Goal: Use online tool/utility: Utilize a website feature to perform a specific function

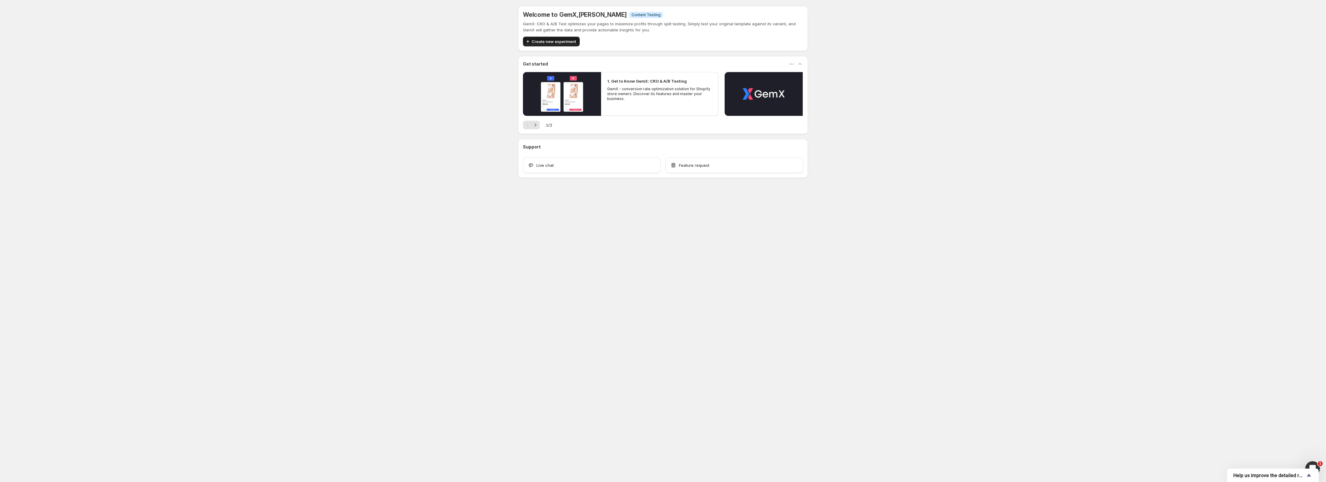
click at [553, 41] on span "Create new experiment" at bounding box center [553, 41] width 45 height 6
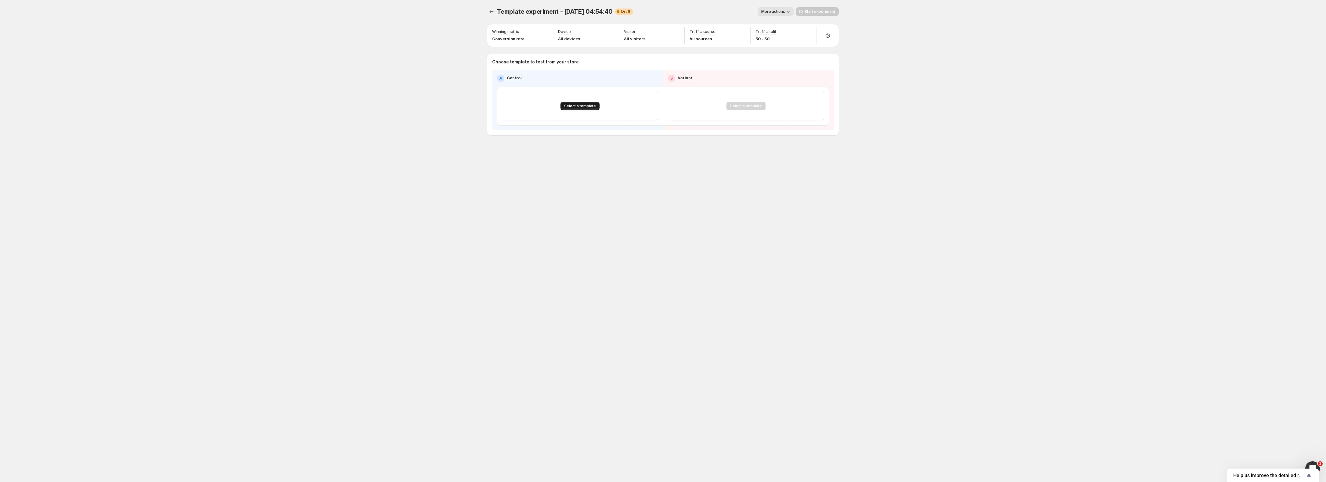
click at [570, 105] on span "Select a template" at bounding box center [580, 106] width 32 height 5
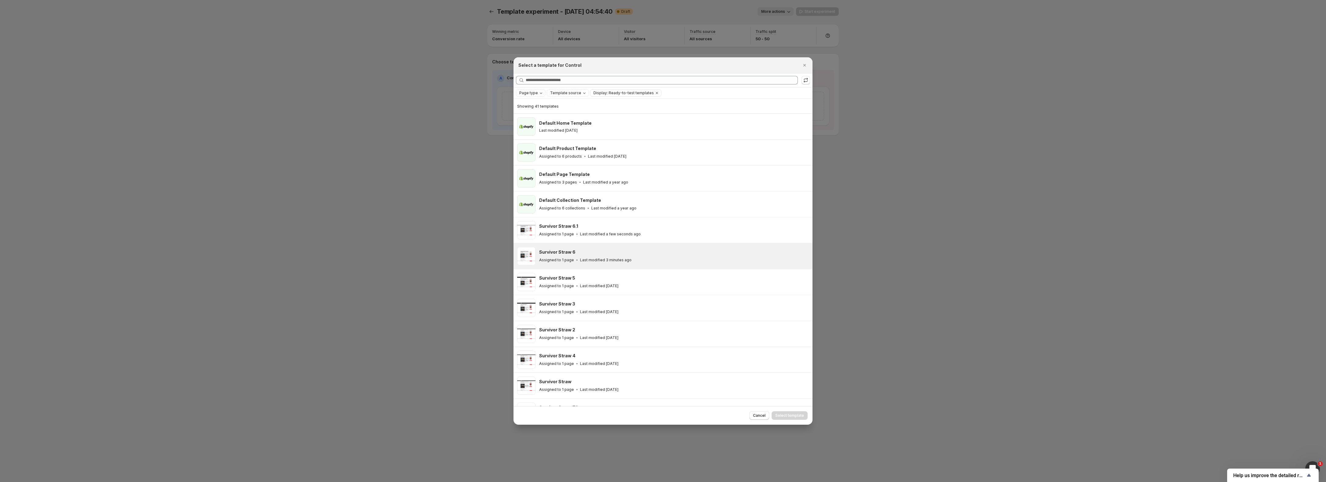
click at [551, 251] on h3 "Survivor Straw 6" at bounding box center [557, 252] width 36 height 6
click at [789, 416] on span "Select template" at bounding box center [789, 415] width 29 height 5
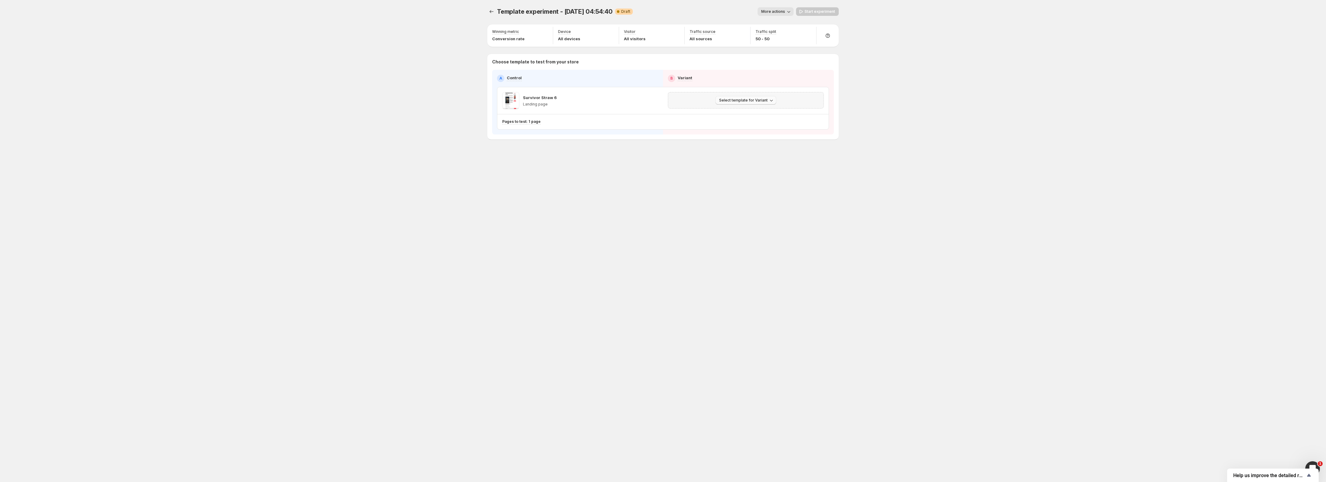
click at [751, 100] on span "Select template for Variant" at bounding box center [743, 100] width 49 height 5
click at [751, 113] on span "Select an existing template" at bounding box center [742, 113] width 52 height 5
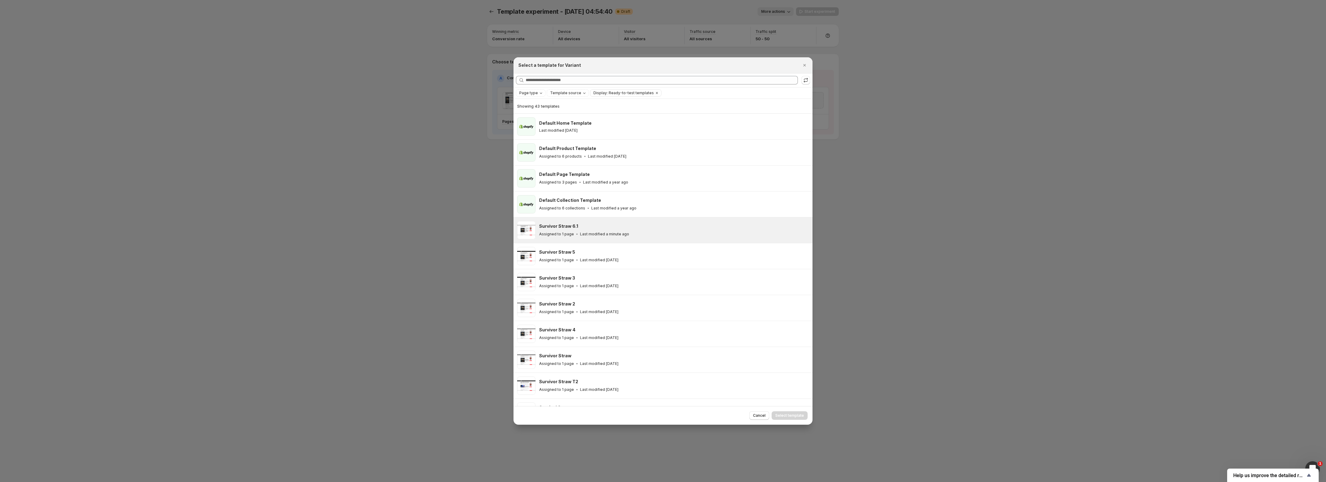
click at [608, 232] on div "Assigned to 1 page Last modified a minute ago" at bounding box center [673, 234] width 268 height 6
click at [805, 416] on button "Select template" at bounding box center [790, 416] width 36 height 9
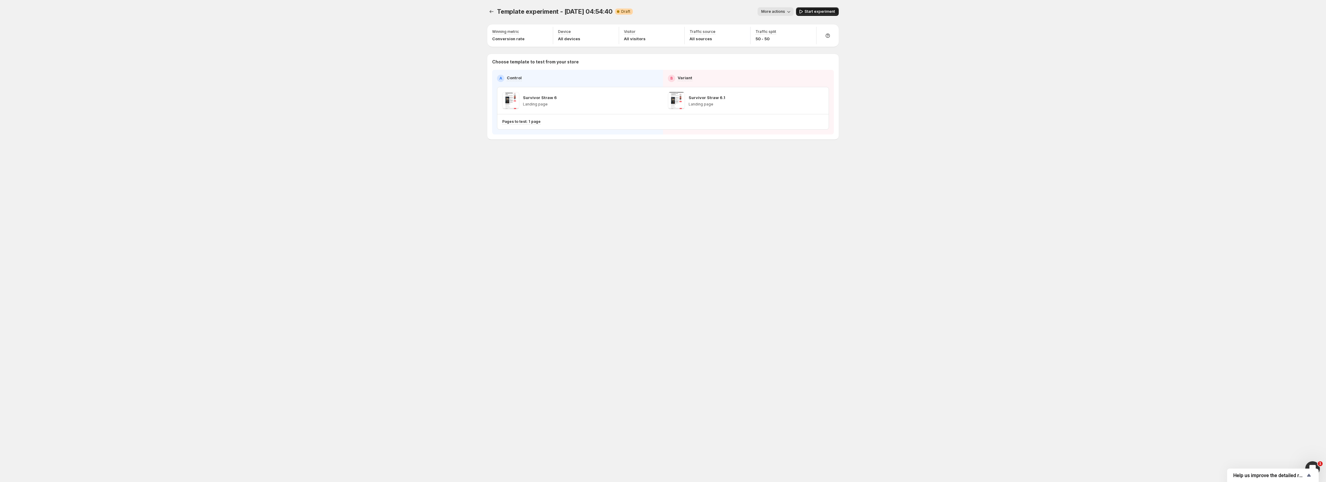
click at [812, 12] on span "Start experiment" at bounding box center [820, 11] width 31 height 5
